Goal: Find specific page/section: Find specific page/section

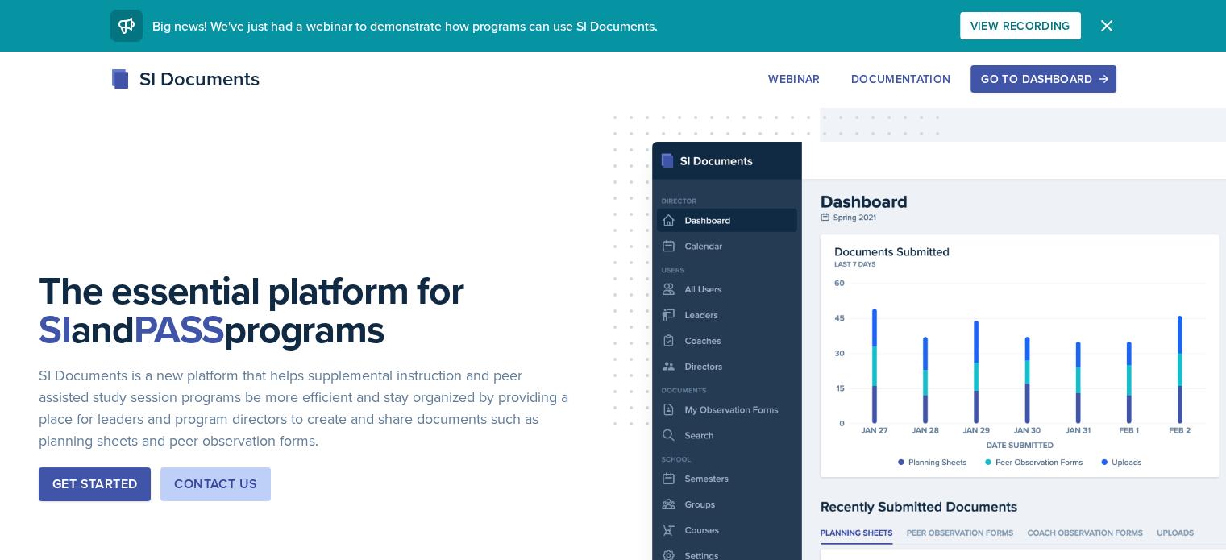
click at [1105, 73] on div "Go to Dashboard" at bounding box center [1043, 79] width 124 height 13
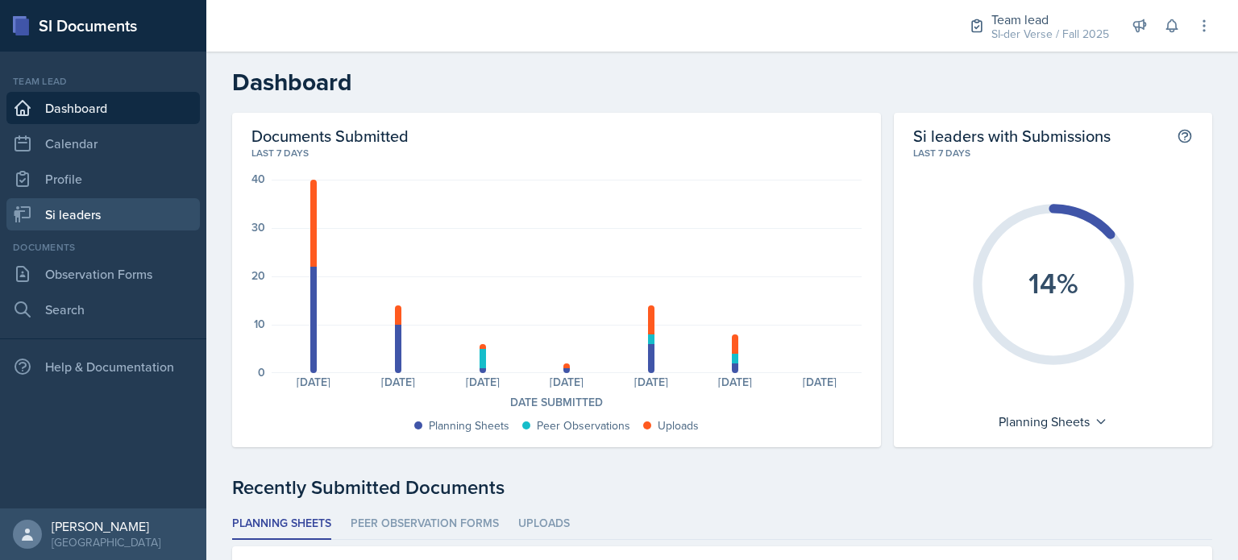
click at [83, 210] on link "Si leaders" at bounding box center [102, 214] width 193 height 32
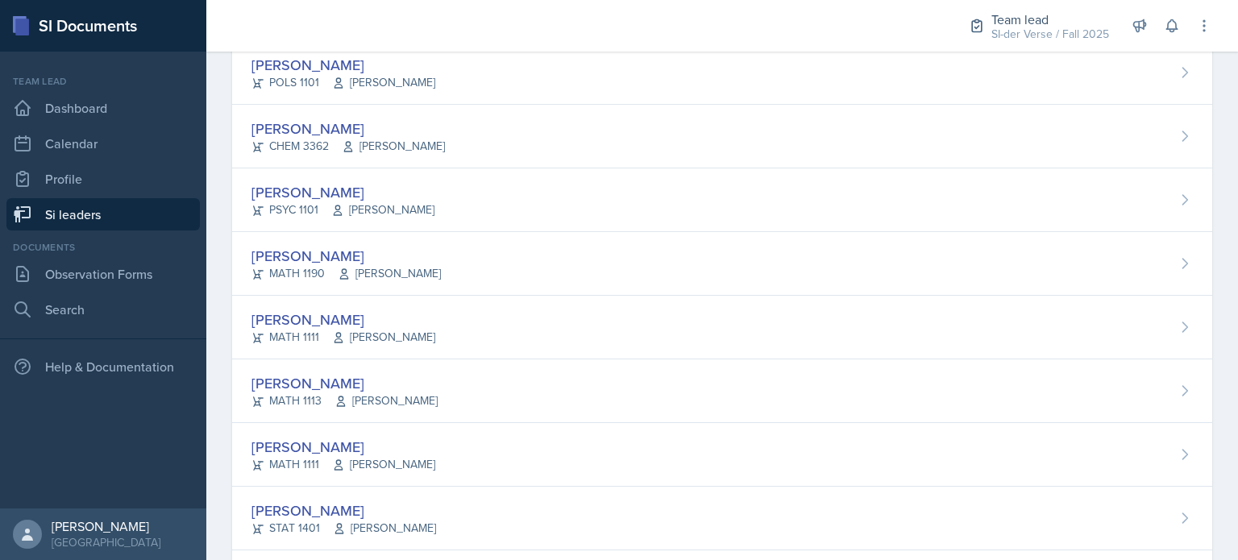
scroll to position [1021, 0]
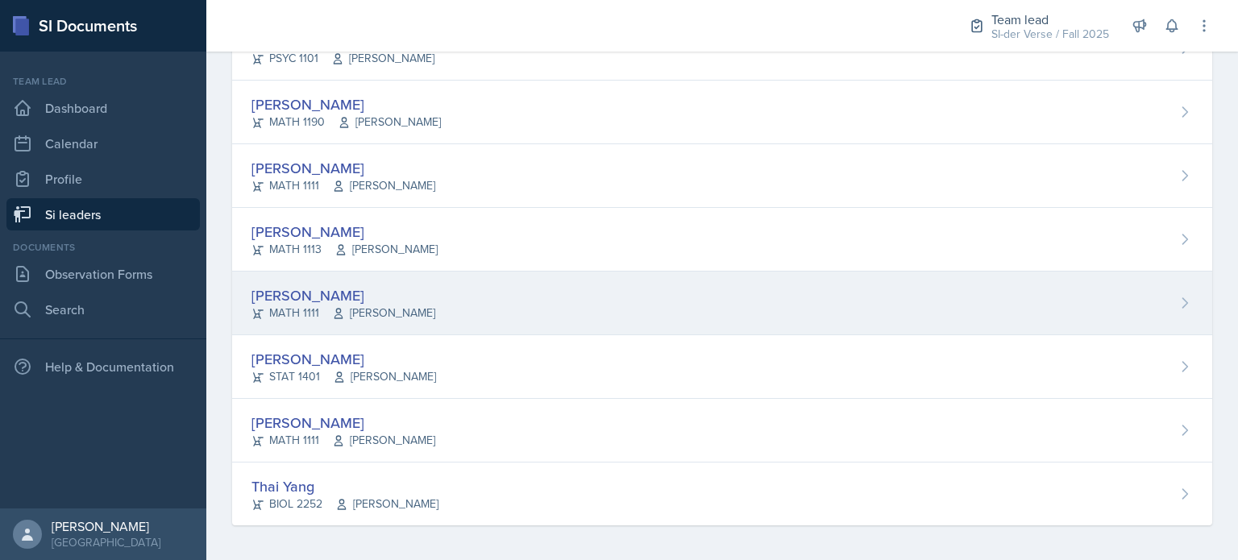
click at [306, 285] on div "[PERSON_NAME]" at bounding box center [344, 296] width 184 height 22
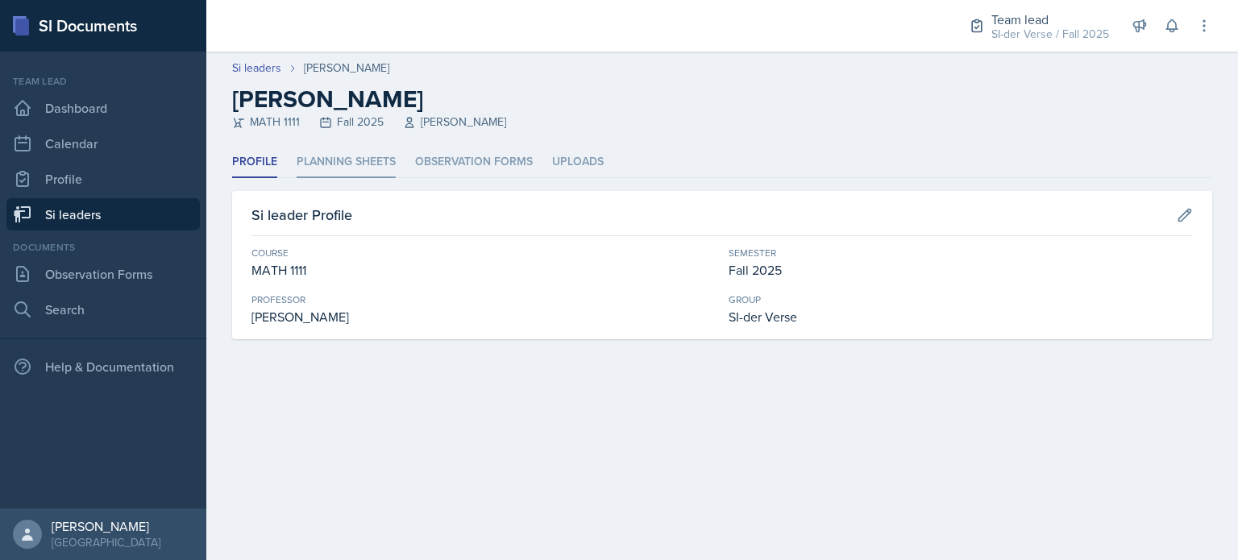
click at [351, 164] on li "Planning Sheets" at bounding box center [346, 162] width 99 height 31
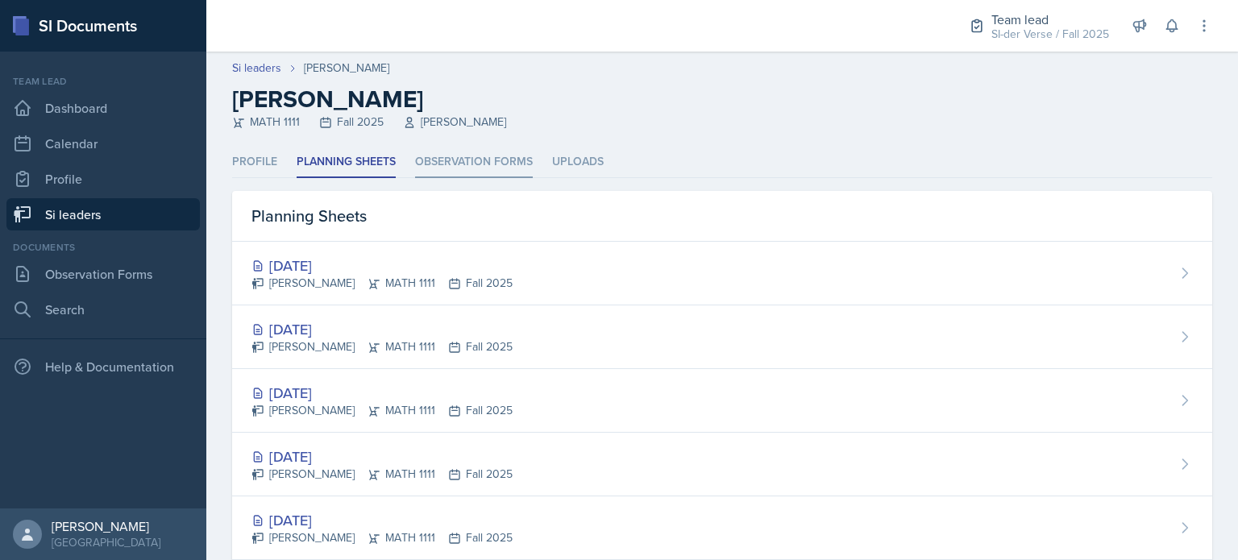
click at [433, 158] on li "Observation Forms" at bounding box center [474, 162] width 118 height 31
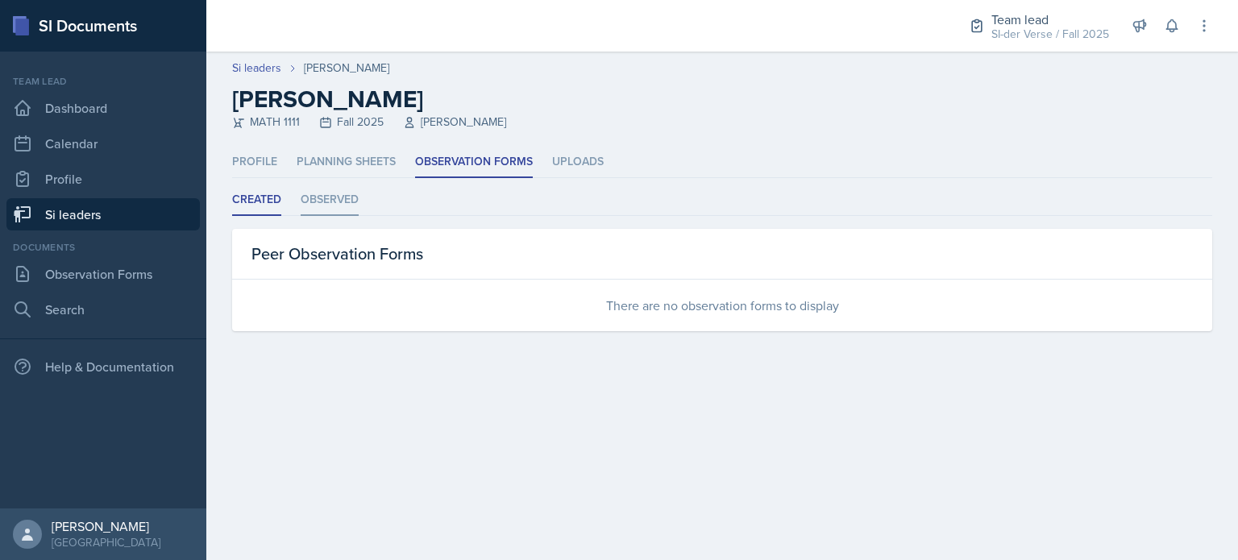
click at [339, 194] on li "Observed" at bounding box center [330, 200] width 58 height 31
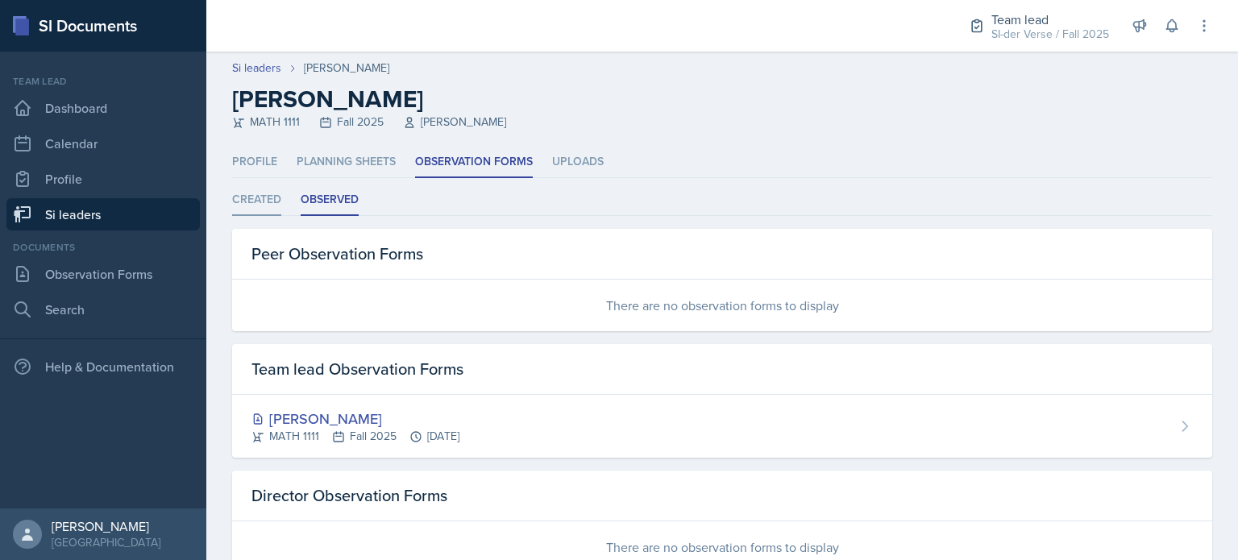
click at [268, 198] on li "Created" at bounding box center [256, 200] width 49 height 31
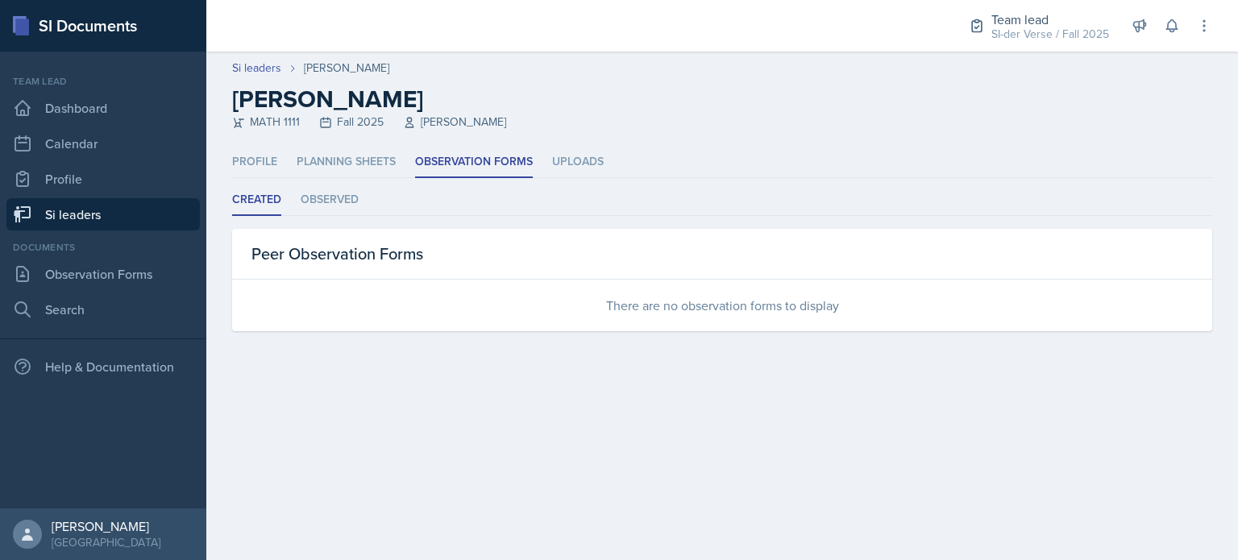
click at [300, 201] on ul "Created Observed" at bounding box center [722, 200] width 980 height 31
click at [322, 202] on li "Observed" at bounding box center [330, 200] width 58 height 31
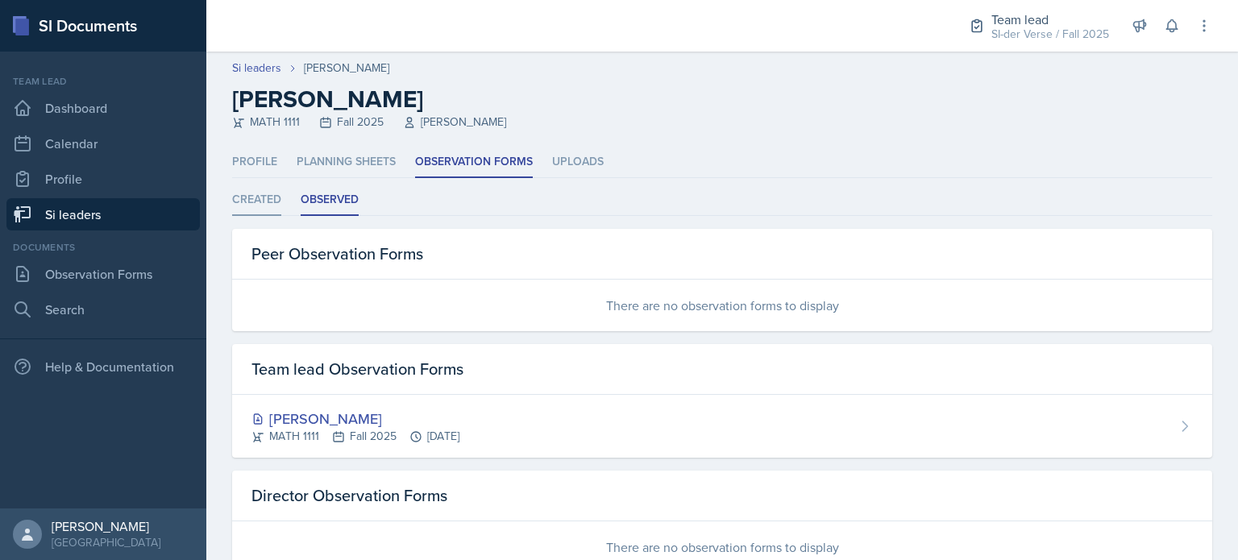
click at [269, 193] on li "Created" at bounding box center [256, 200] width 49 height 31
